Goal: Communication & Community: Answer question/provide support

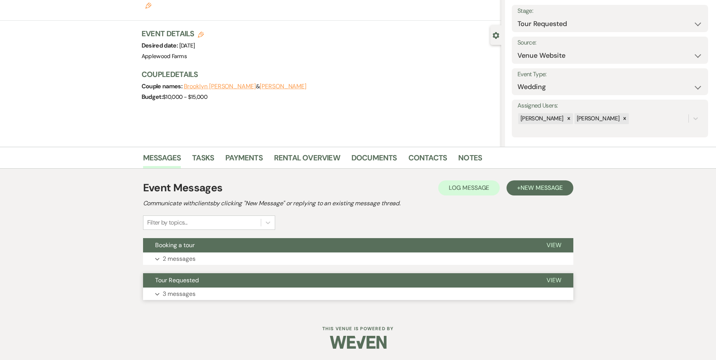
click at [176, 291] on p "3 messages" at bounding box center [179, 294] width 33 height 10
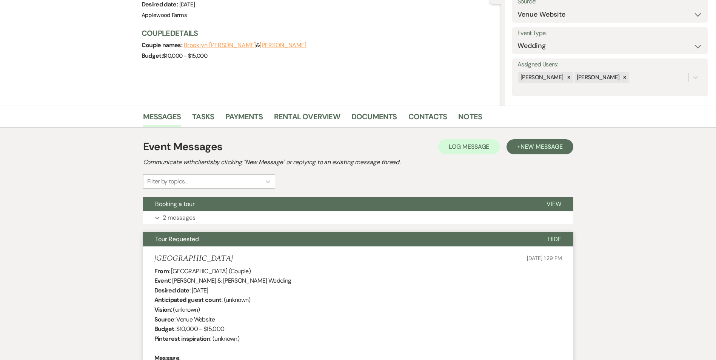
scroll to position [43, 0]
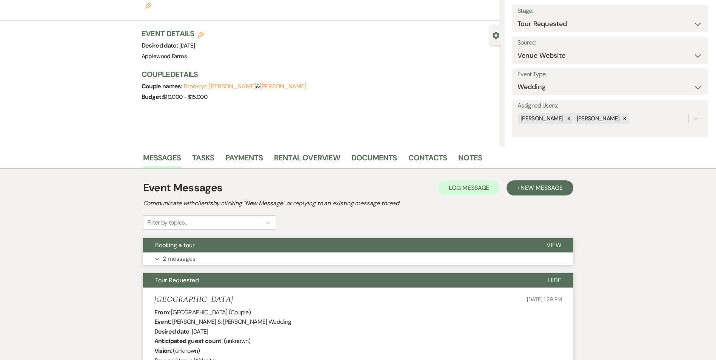
click at [211, 254] on button "Expand 2 messages" at bounding box center [358, 259] width 430 height 13
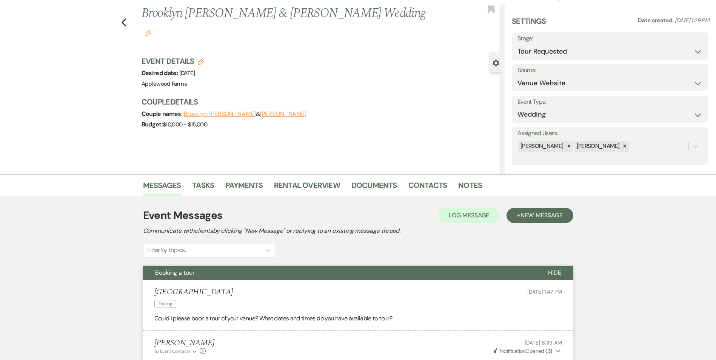
scroll to position [0, 0]
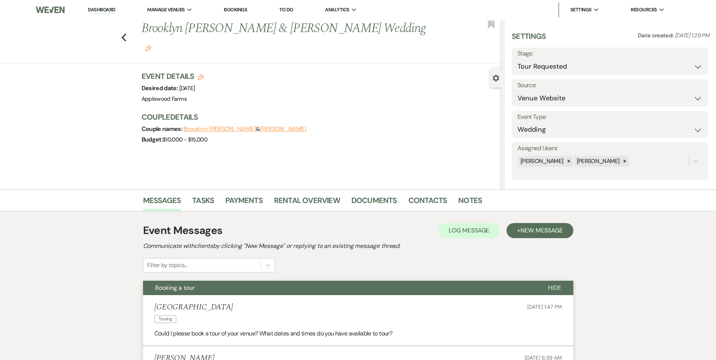
click at [263, 126] on button "[PERSON_NAME]" at bounding box center [283, 129] width 47 height 6
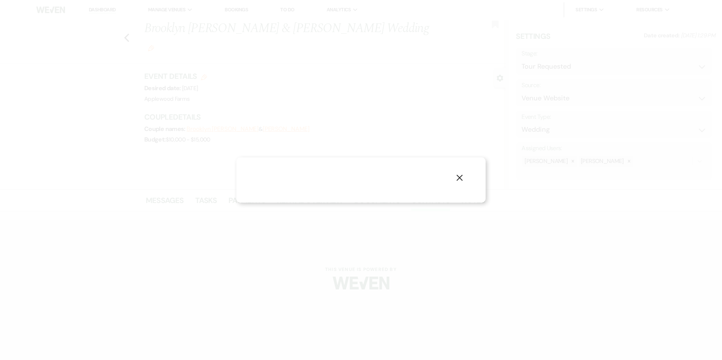
select select "1"
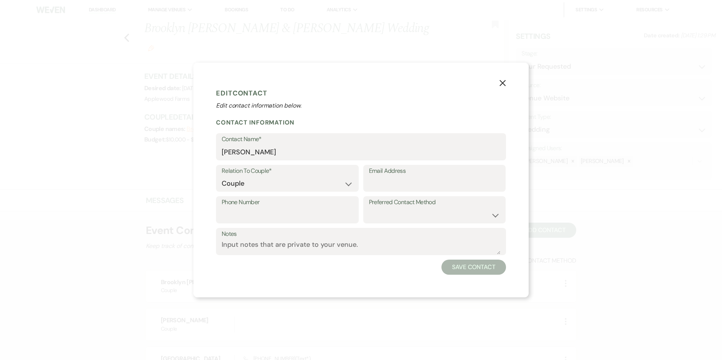
click at [501, 82] on use "button" at bounding box center [503, 83] width 6 height 6
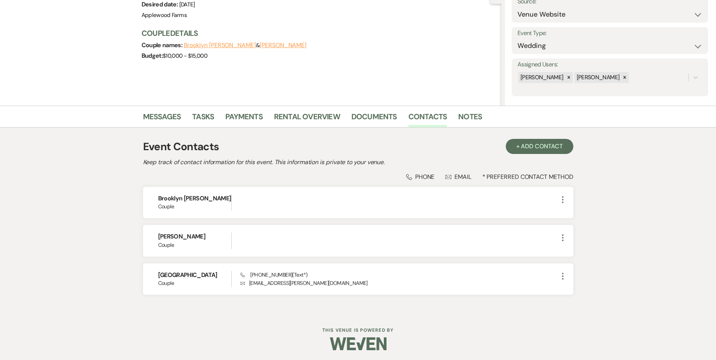
scroll to position [85, 0]
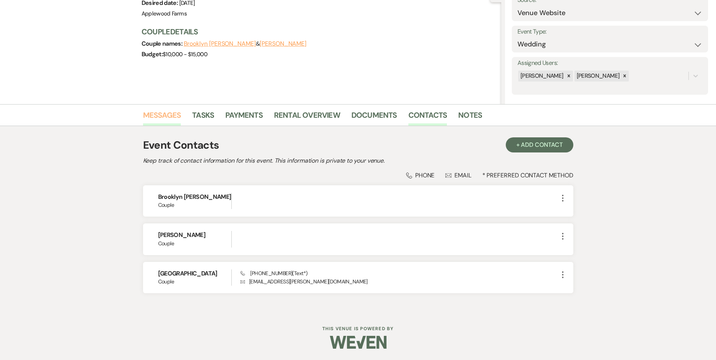
click at [163, 118] on link "Messages" at bounding box center [162, 117] width 38 height 17
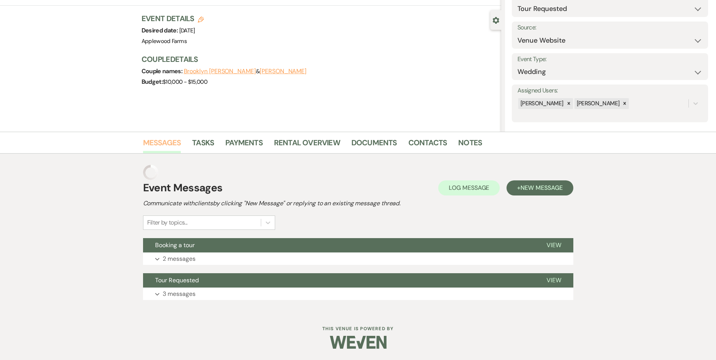
scroll to position [43, 0]
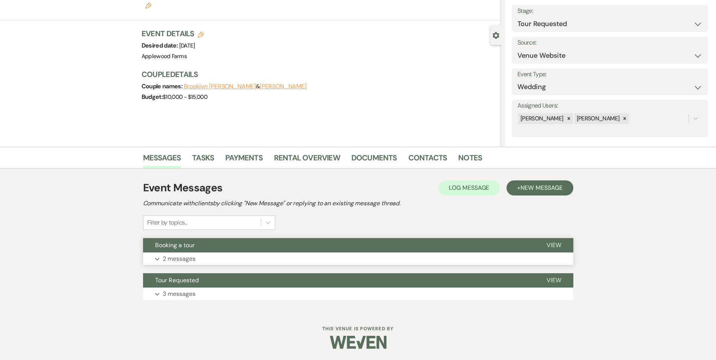
click at [416, 261] on button "Expand 2 messages" at bounding box center [358, 259] width 430 height 13
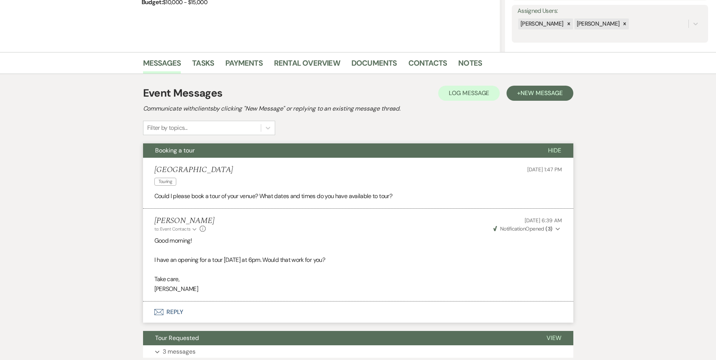
scroll to position [140, 0]
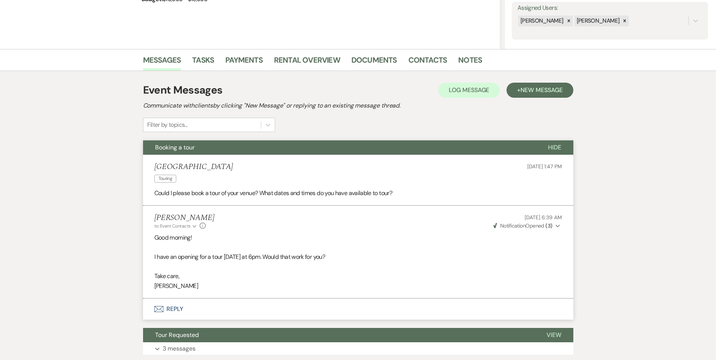
click at [546, 224] on strong "( 3 )" at bounding box center [549, 225] width 7 height 7
click at [575, 241] on div "Messages Tasks Payments Rental Overview Documents Contacts Notes Event Messages…" at bounding box center [358, 207] width 716 height 317
click at [550, 254] on p "I have an opening for a tour [DATE] at 6pm. Would that work for you?" at bounding box center [358, 257] width 408 height 10
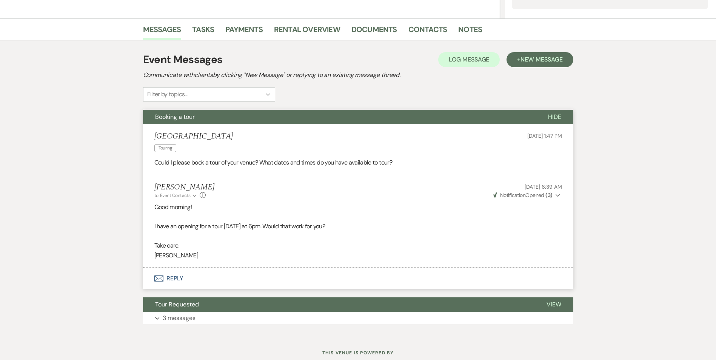
scroll to position [195, 0]
